Goal: Transaction & Acquisition: Book appointment/travel/reservation

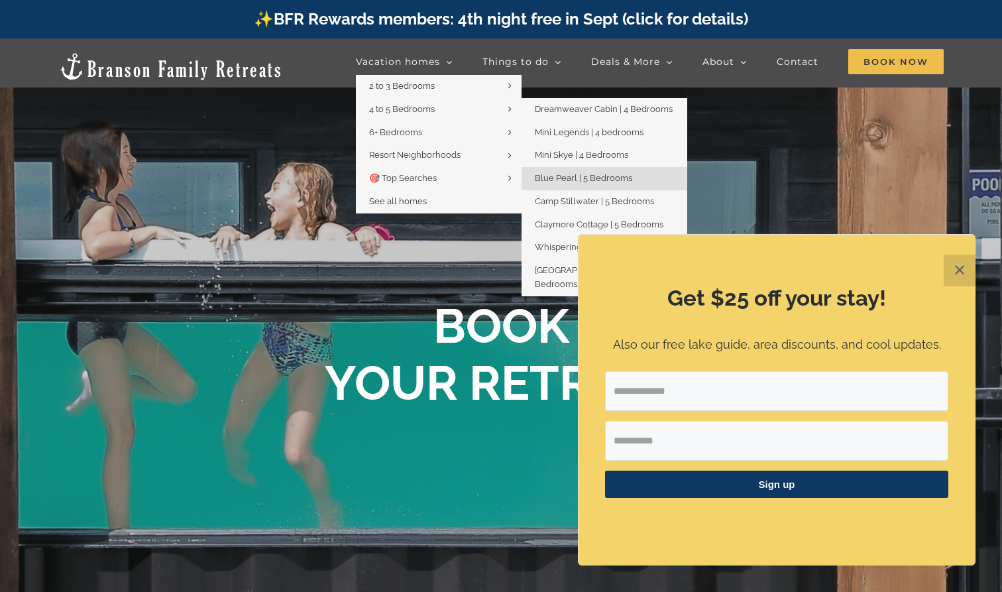
click at [573, 182] on link "Blue Pearl | 5 Bedrooms" at bounding box center [605, 178] width 166 height 23
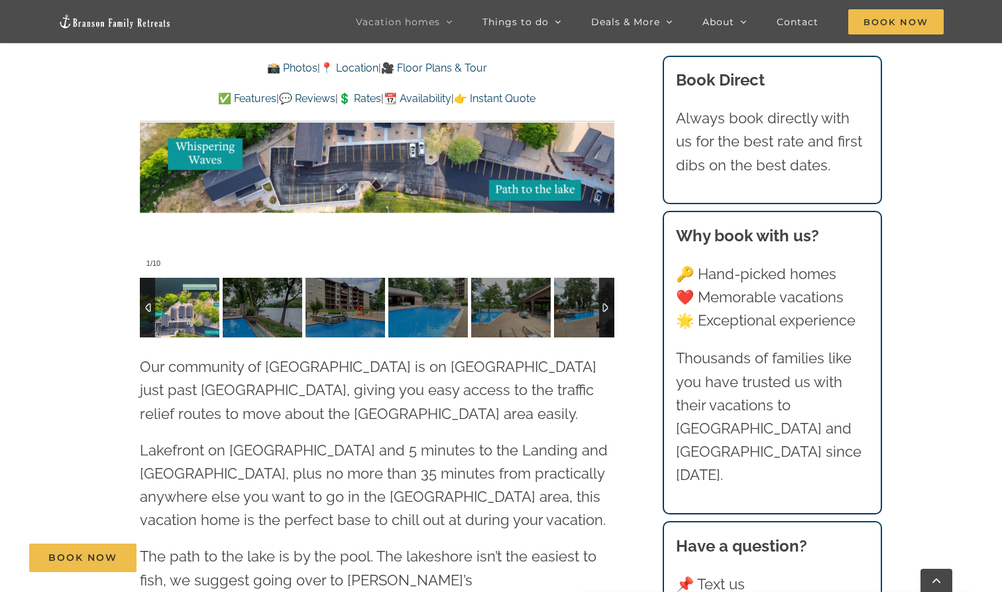
scroll to position [3240, 0]
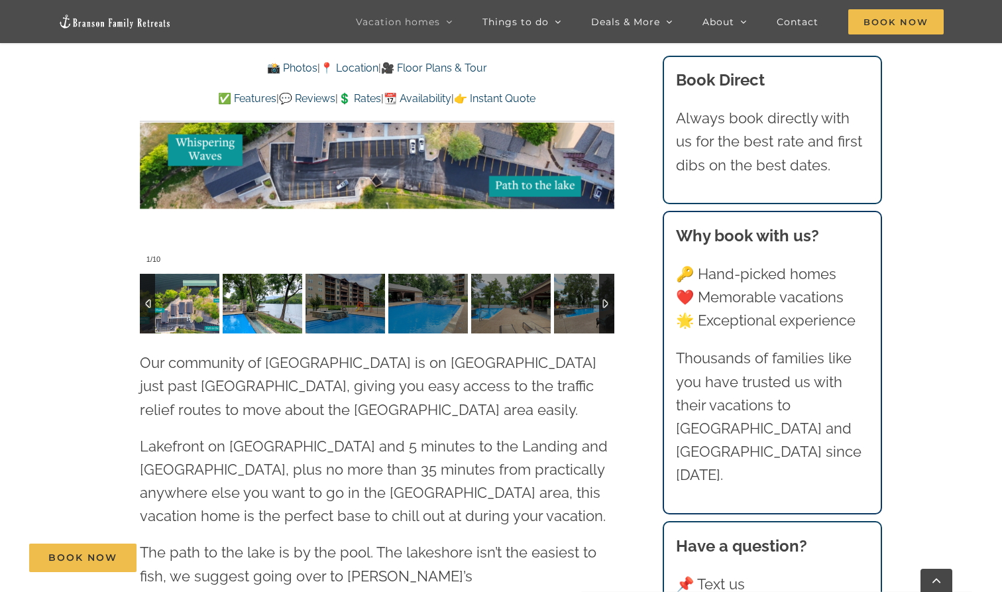
click at [270, 277] on img at bounding box center [263, 304] width 80 height 60
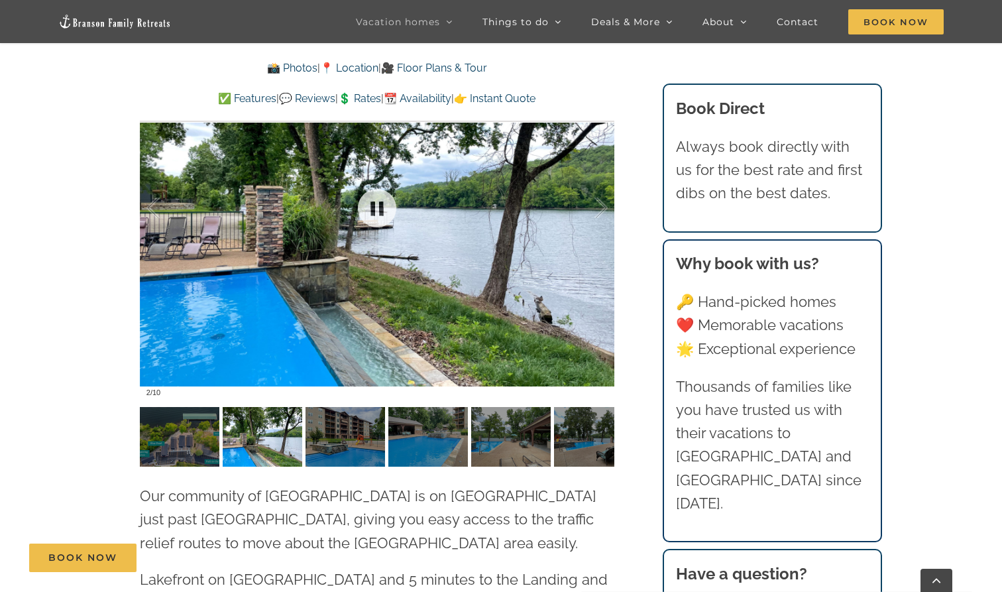
scroll to position [3106, 0]
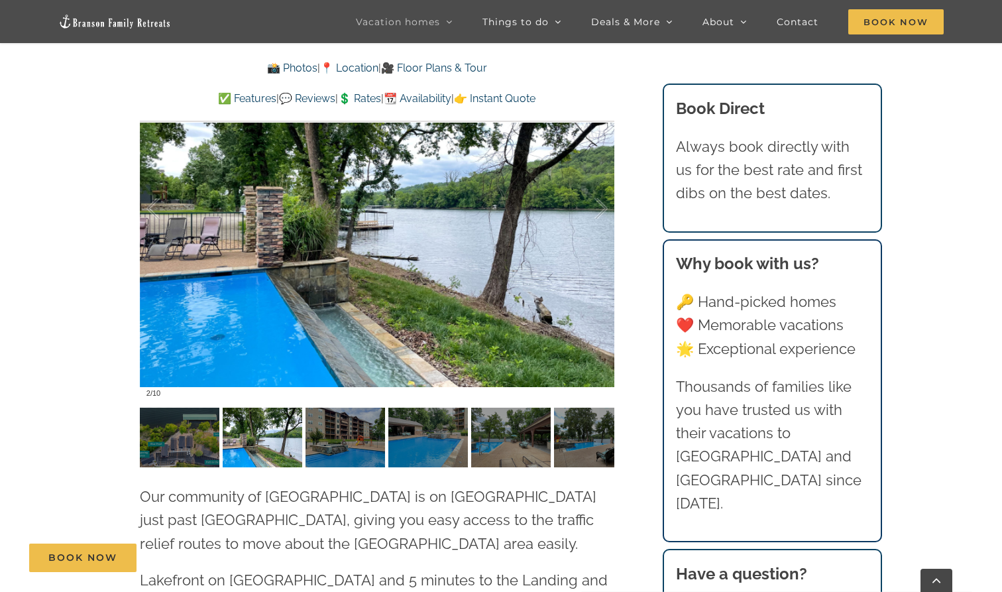
click at [329, 427] on img at bounding box center [346, 438] width 80 height 60
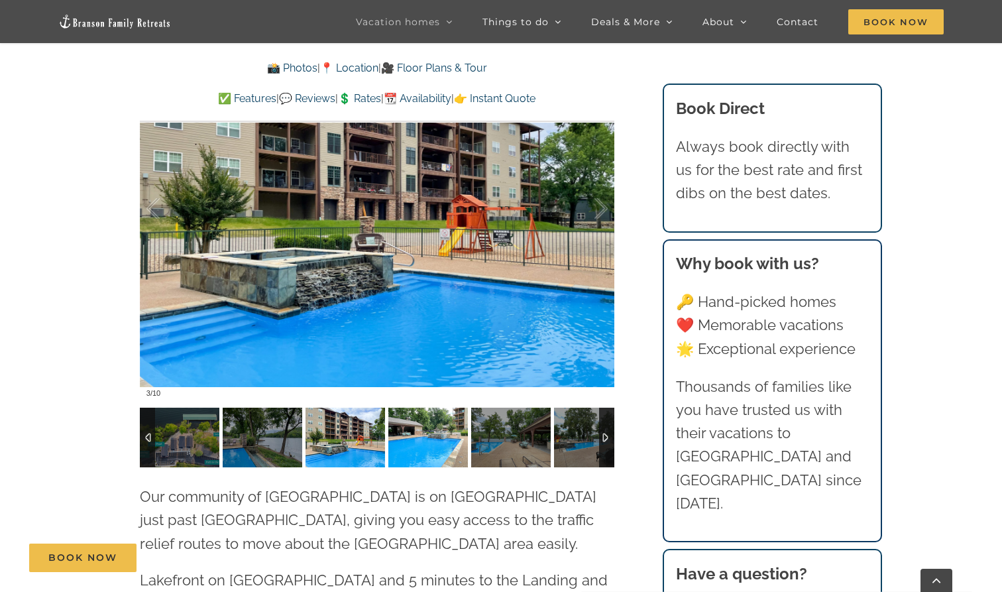
click at [424, 414] on img at bounding box center [428, 438] width 80 height 60
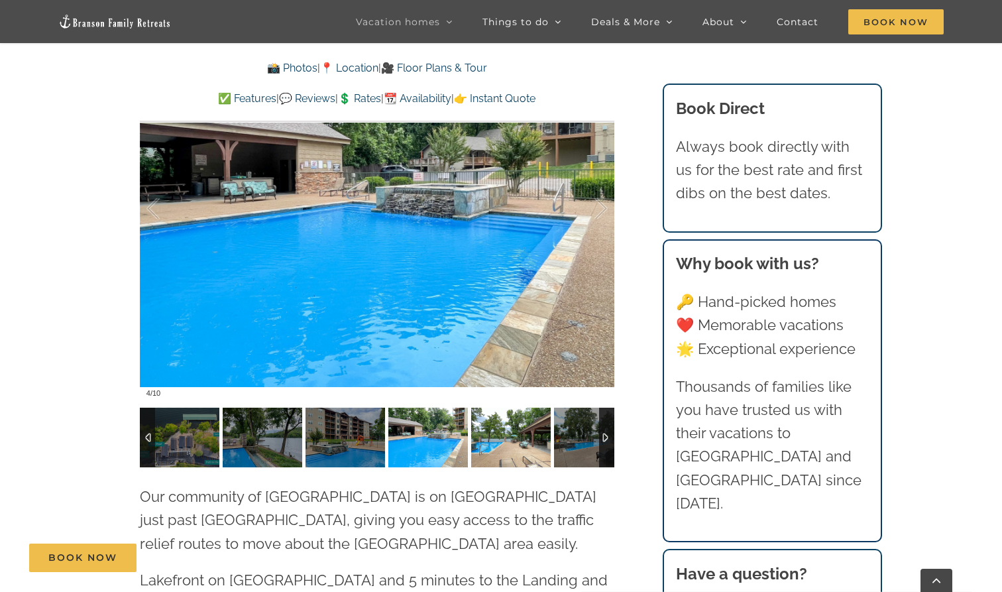
click at [510, 412] on img at bounding box center [511, 438] width 80 height 60
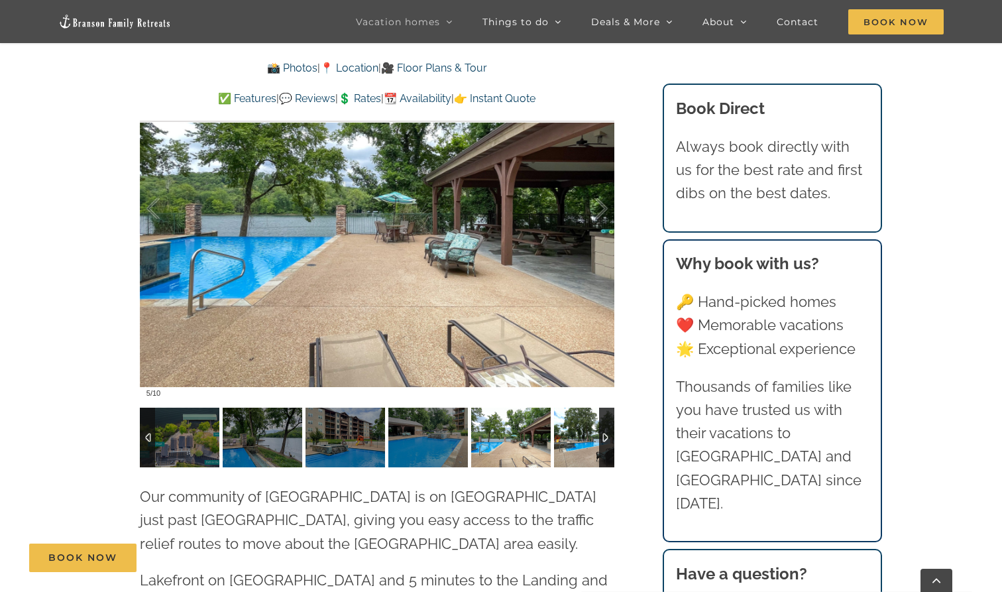
click at [570, 416] on img at bounding box center [594, 438] width 80 height 60
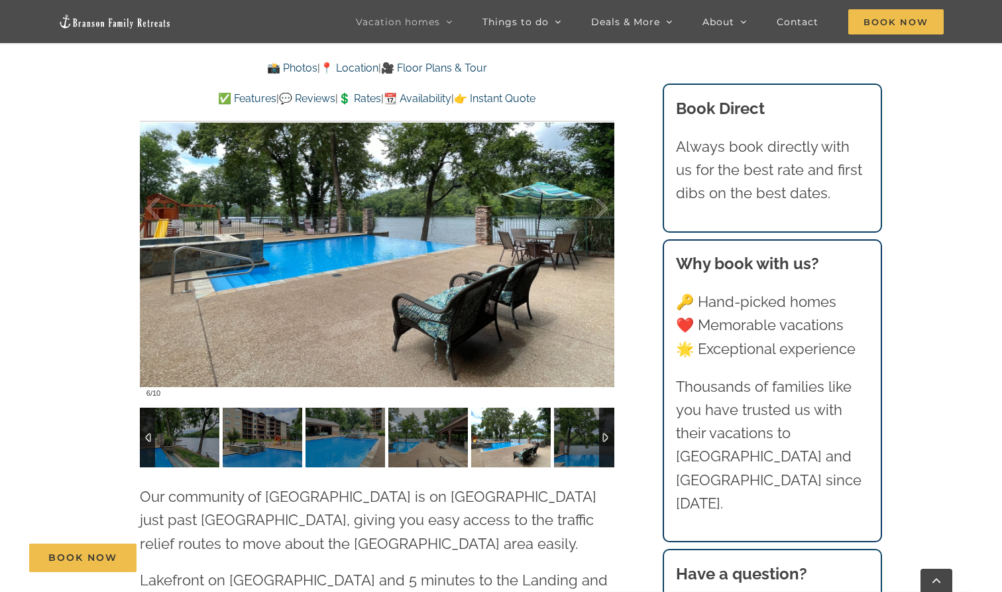
click at [609, 409] on div at bounding box center [606, 438] width 15 height 60
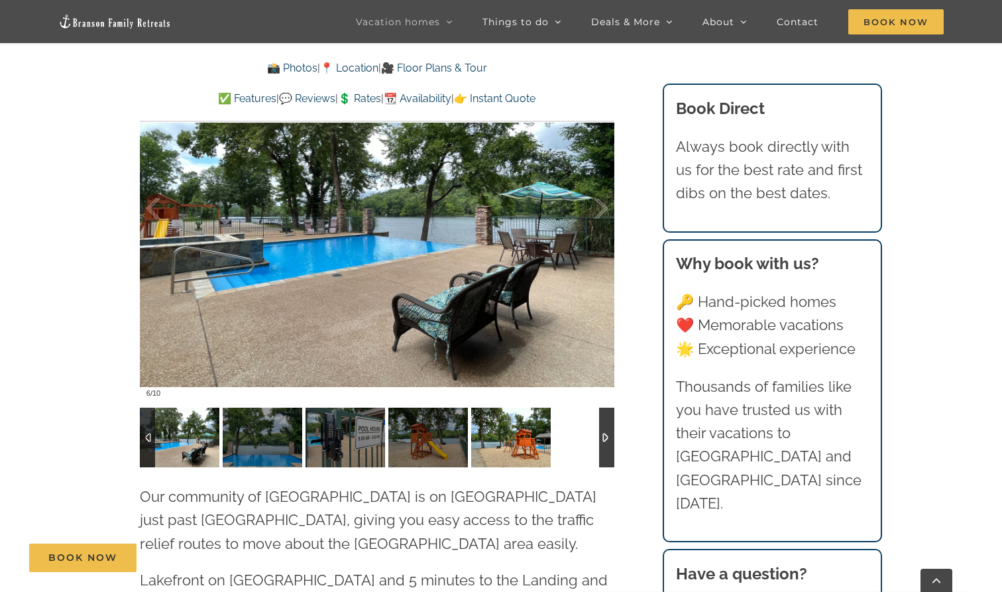
click at [508, 414] on img at bounding box center [511, 438] width 80 height 60
